Goal: Navigation & Orientation: Go to known website

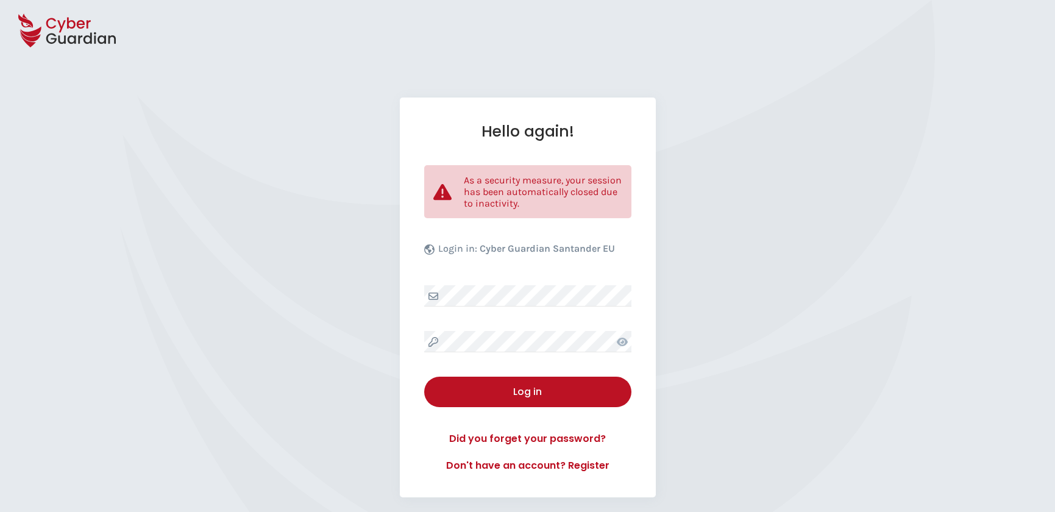
select select "English"
